Goal: Information Seeking & Learning: Learn about a topic

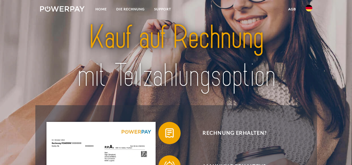
click at [294, 10] on link "agb" at bounding box center [292, 9] width 17 height 10
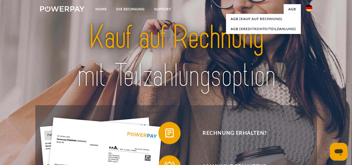
click at [306, 10] on img at bounding box center [309, 8] width 7 height 7
click at [311, 54] on img at bounding box center [309, 54] width 7 height 7
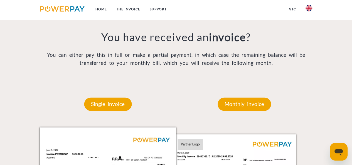
scroll to position [410, 0]
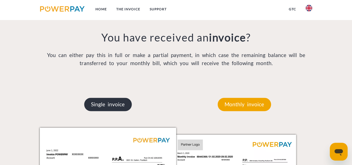
click at [91, 107] on p "Single invoice" at bounding box center [108, 104] width 48 height 13
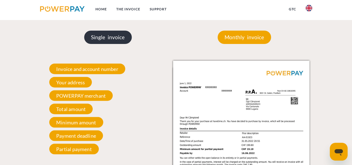
scroll to position [477, 0]
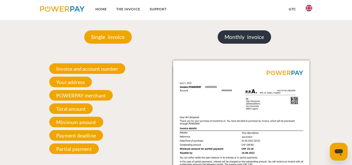
click at [244, 38] on p "Monthly invoice" at bounding box center [244, 36] width 53 height 13
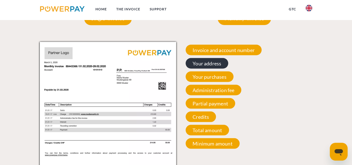
scroll to position [496, 0]
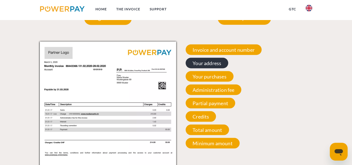
click at [220, 67] on span "Your address" at bounding box center [207, 63] width 43 height 11
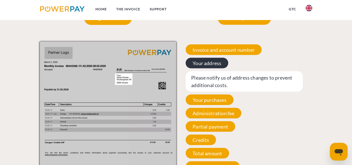
click at [219, 62] on span "Your address" at bounding box center [207, 63] width 43 height 11
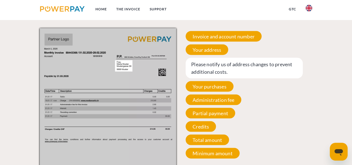
scroll to position [510, 0]
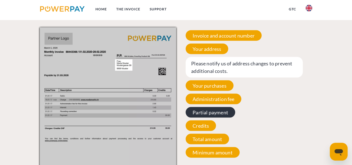
click at [216, 110] on span "Partial payment" at bounding box center [211, 112] width 50 height 11
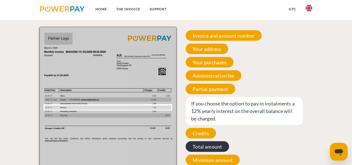
click at [208, 146] on span "Total amount" at bounding box center [207, 146] width 43 height 11
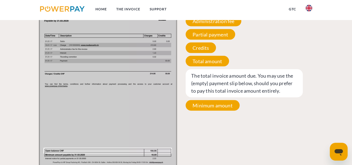
scroll to position [564, 0]
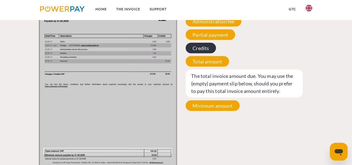
click at [210, 52] on span "Credits" at bounding box center [201, 48] width 30 height 11
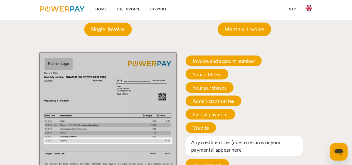
scroll to position [483, 0]
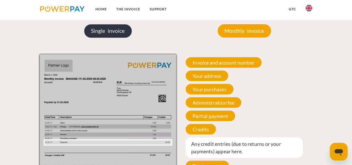
click at [119, 29] on p "Single invoice" at bounding box center [108, 30] width 48 height 13
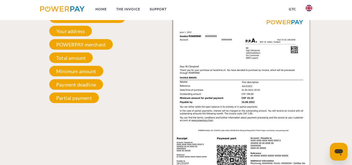
scroll to position [528, 0]
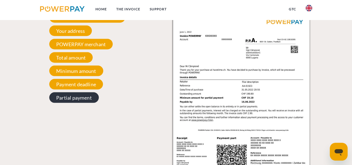
click at [96, 100] on span "Partial payment" at bounding box center [74, 97] width 50 height 11
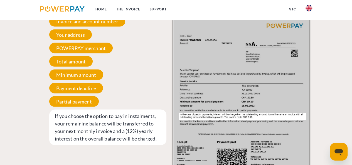
scroll to position [524, 0]
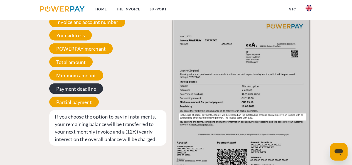
click at [84, 94] on span "Payment deadline" at bounding box center [76, 88] width 54 height 11
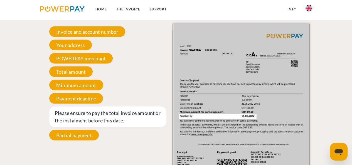
scroll to position [513, 0]
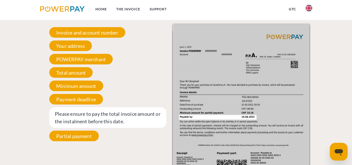
click at [105, 66] on div "Invoice and account number Your invoice and account number. Please always provi…" at bounding box center [108, 84] width 136 height 120
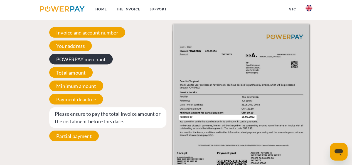
click at [97, 60] on span "POWERPAY merchant" at bounding box center [80, 59] width 63 height 11
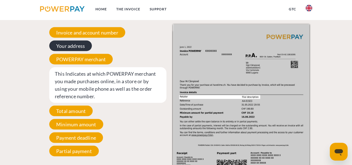
click at [77, 41] on span "Your address" at bounding box center [70, 45] width 43 height 11
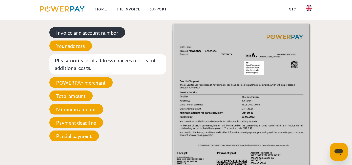
click at [82, 38] on span "Invoice and account number" at bounding box center [87, 32] width 76 height 11
